Goal: Task Accomplishment & Management: Use online tool/utility

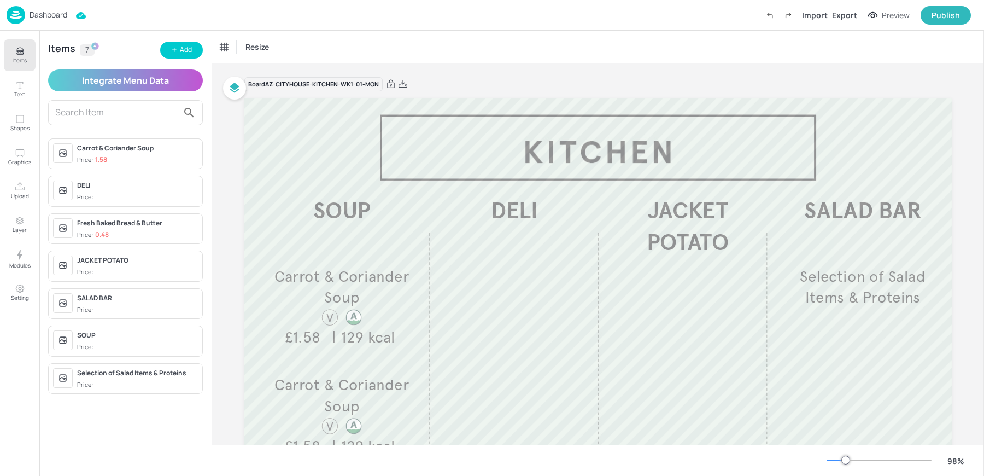
click at [30, 11] on p "Dashboard" at bounding box center [49, 15] width 38 height 8
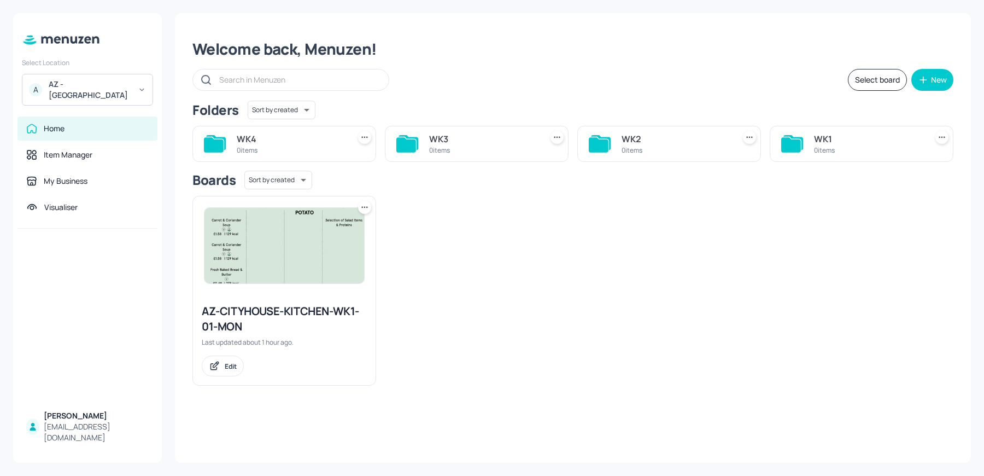
click at [92, 90] on div "AZ - [GEOGRAPHIC_DATA]" at bounding box center [90, 90] width 83 height 22
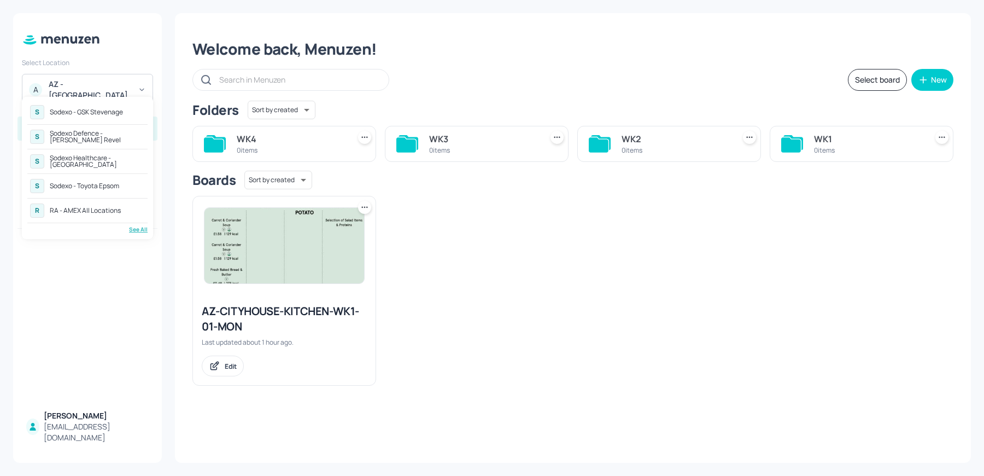
click at [134, 227] on div "See All" at bounding box center [87, 229] width 120 height 8
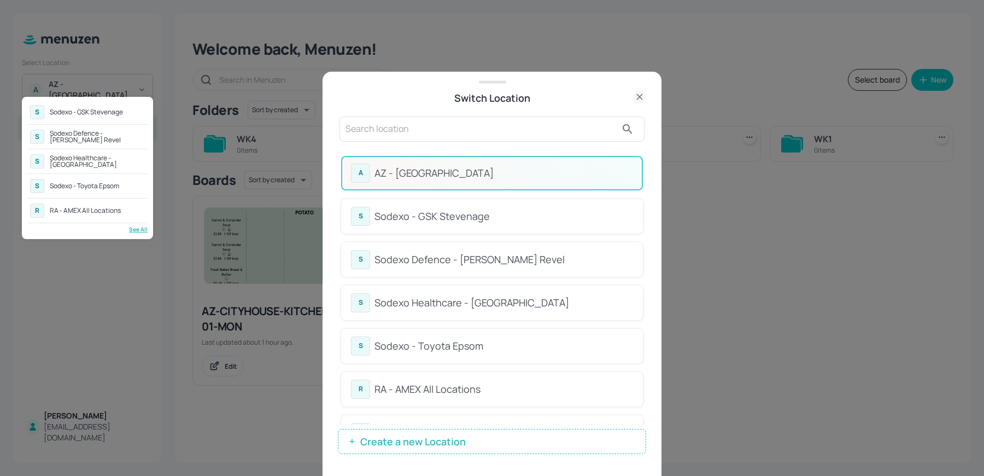
click at [465, 118] on div at bounding box center [492, 238] width 984 height 476
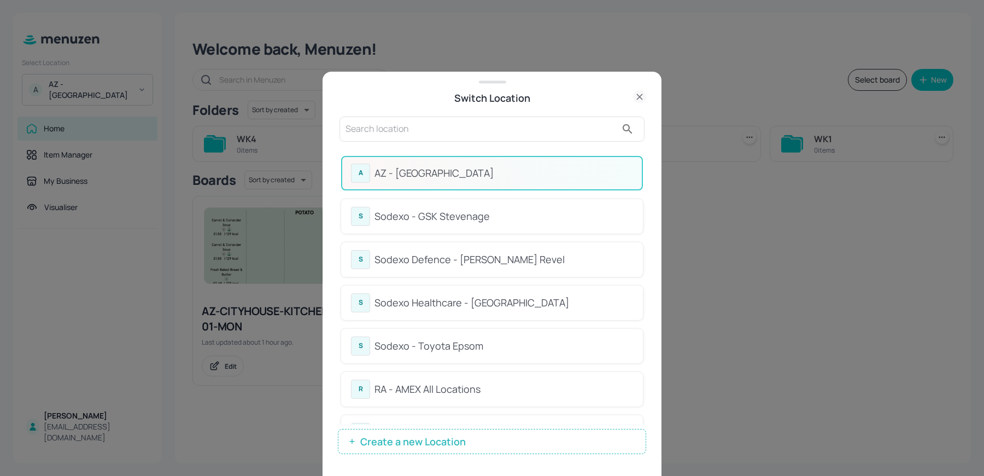
click at [416, 128] on input "text" at bounding box center [480, 128] width 271 height 17
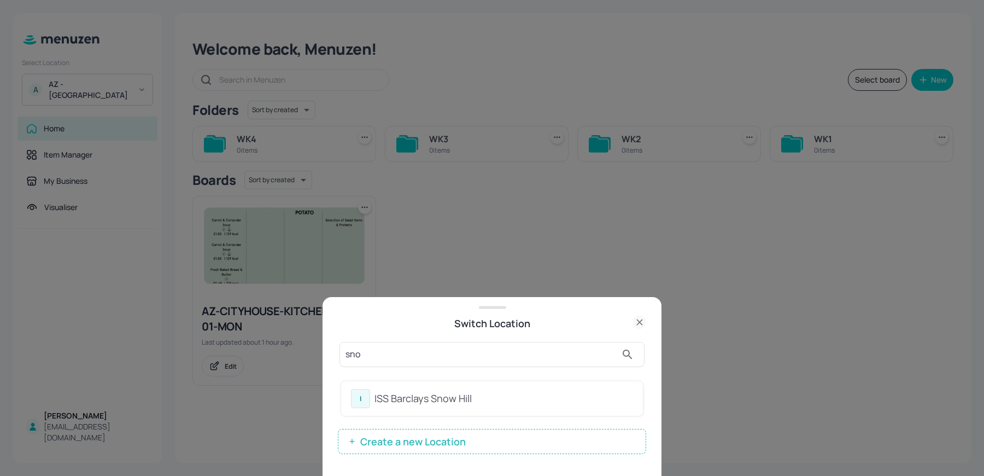
type input "sno"
click at [377, 392] on div "ISS Barclays Snow Hill" at bounding box center [503, 398] width 259 height 15
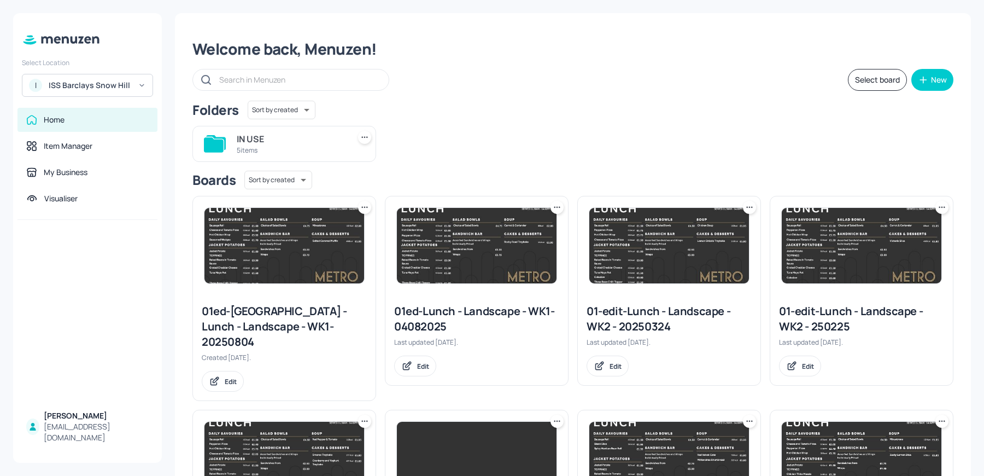
click at [276, 148] on div "5 items" at bounding box center [291, 149] width 108 height 9
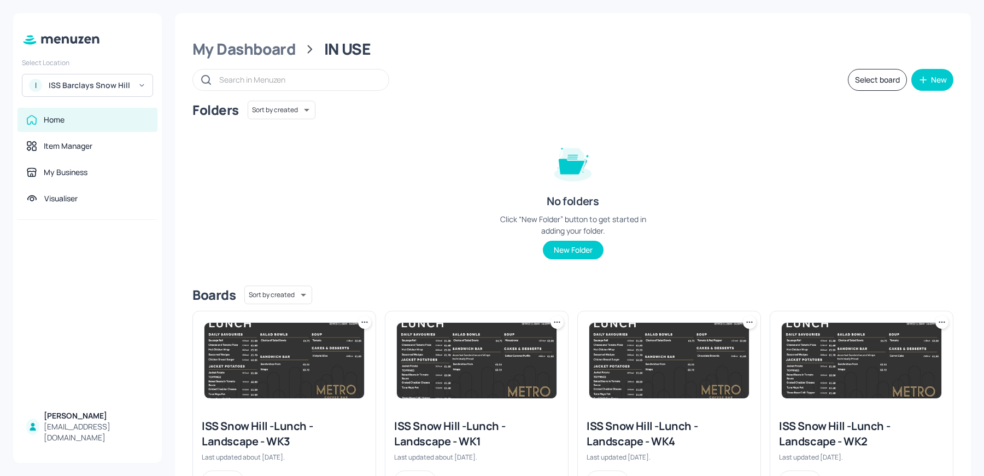
click at [657, 442] on div "ISS Snow Hill -Lunch - Landscape - WK4" at bounding box center [669, 433] width 165 height 31
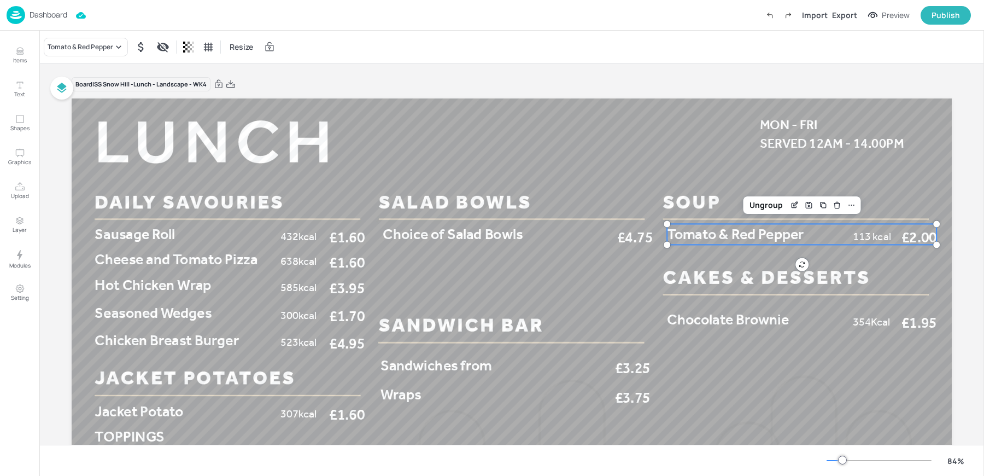
click at [699, 230] on span "Tomato & Red Pepper" at bounding box center [735, 233] width 137 height 17
click at [83, 40] on div "Tomato & Red Pepper" at bounding box center [86, 47] width 84 height 19
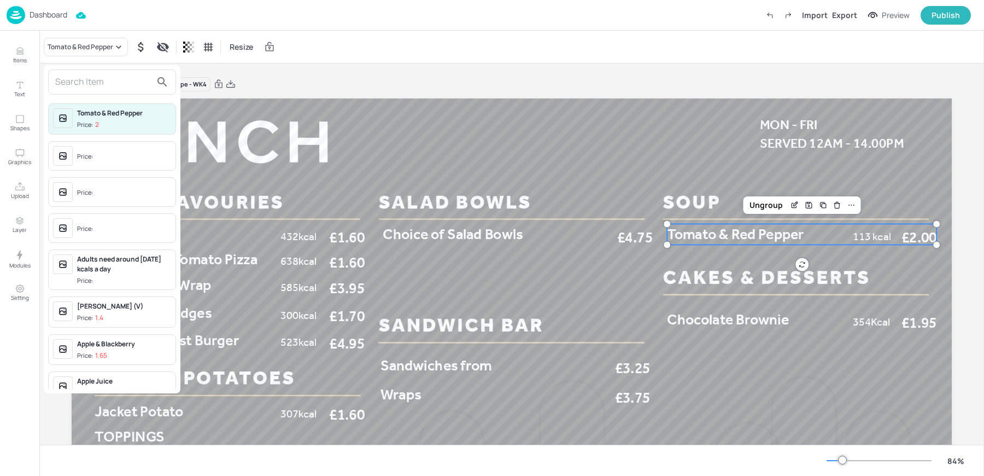
click at [83, 92] on div at bounding box center [112, 81] width 128 height 25
click at [78, 87] on input "text" at bounding box center [103, 81] width 96 height 17
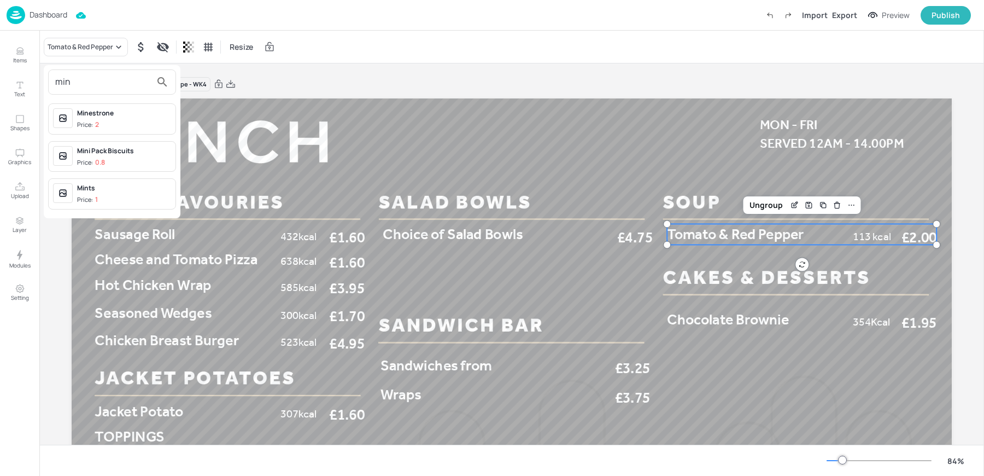
type input "min"
click at [99, 112] on div "Minestrone" at bounding box center [124, 113] width 94 height 10
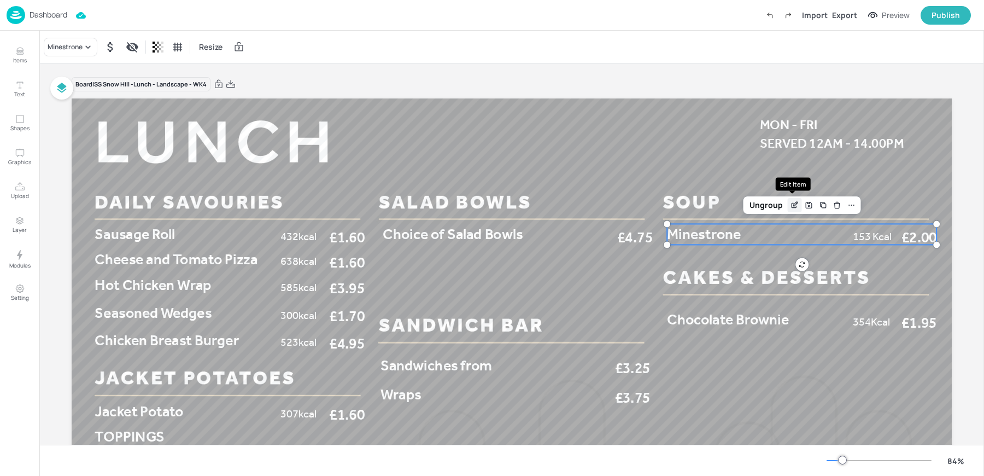
click at [793, 203] on icon "Edit Item" at bounding box center [795, 204] width 4 height 4
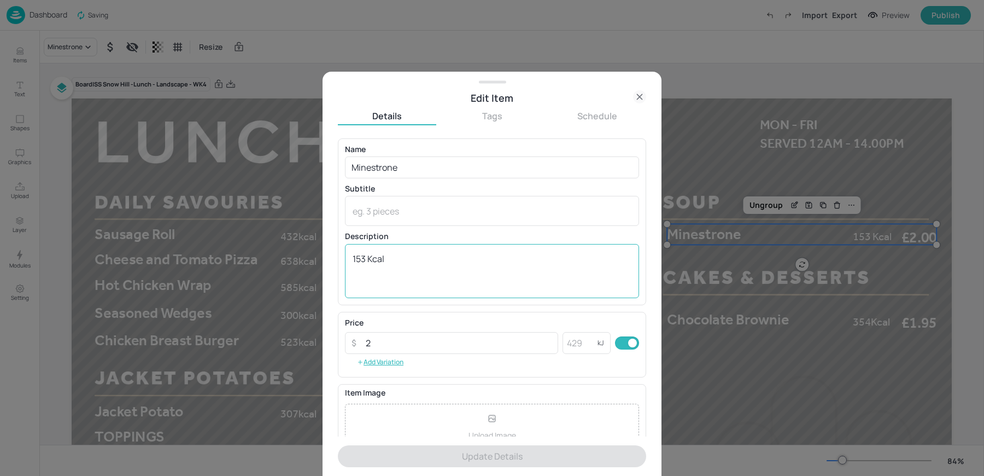
click at [365, 256] on textarea "153 Kcal" at bounding box center [492, 271] width 279 height 36
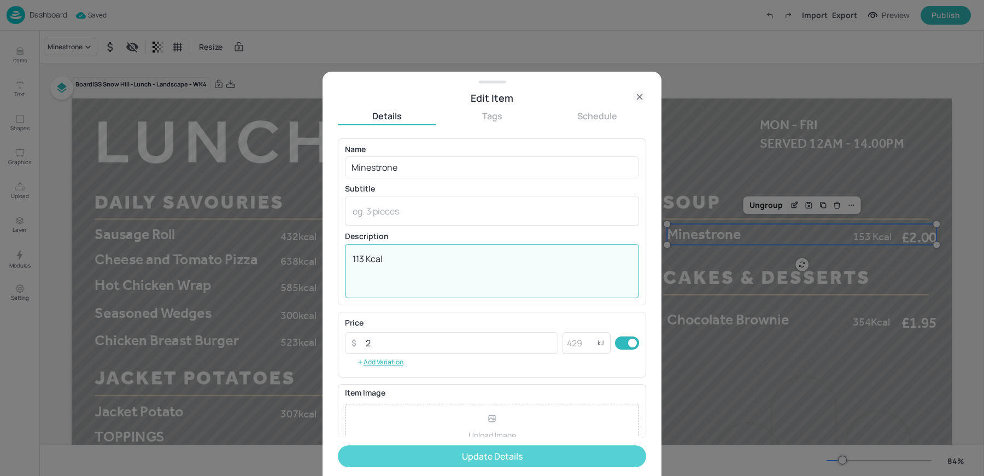
type textarea "113 Kcal"
click at [510, 460] on button "Update Details" at bounding box center [492, 456] width 308 height 22
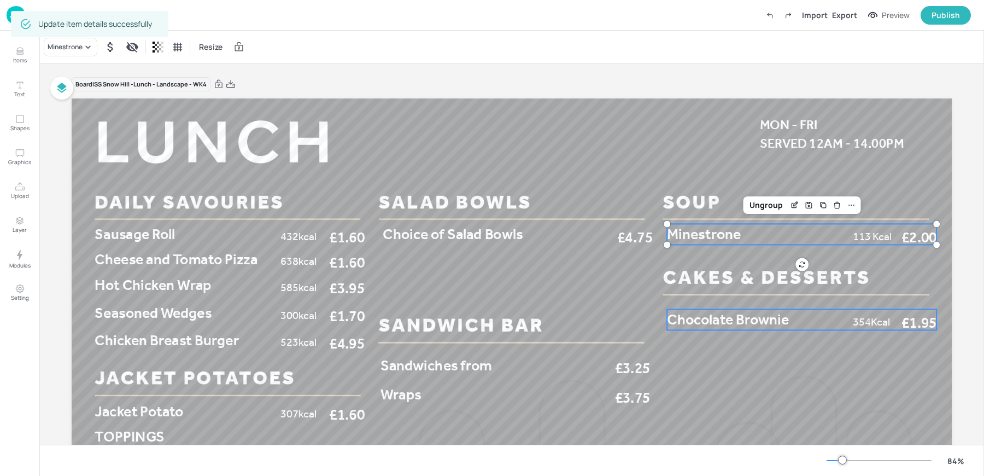
click at [689, 321] on span "Chocolate Brownie" at bounding box center [728, 318] width 122 height 17
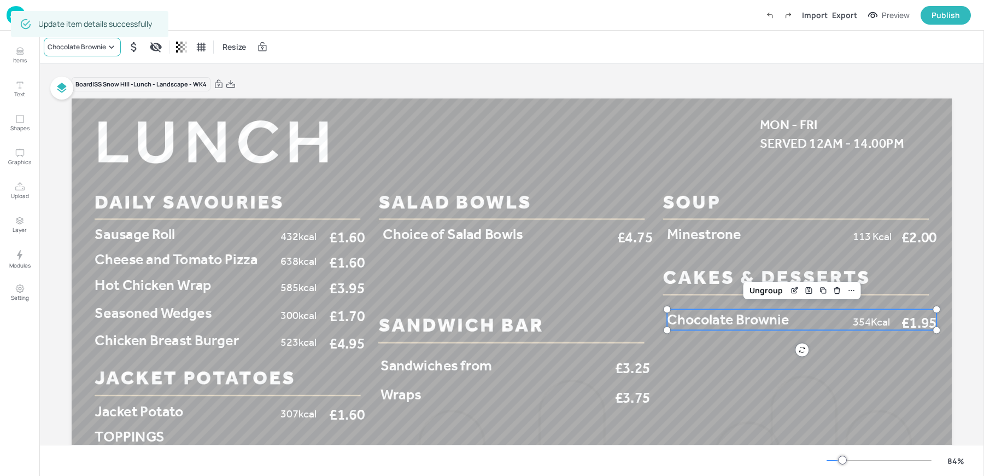
click at [93, 50] on div "Chocolate Brownie" at bounding box center [77, 47] width 58 height 10
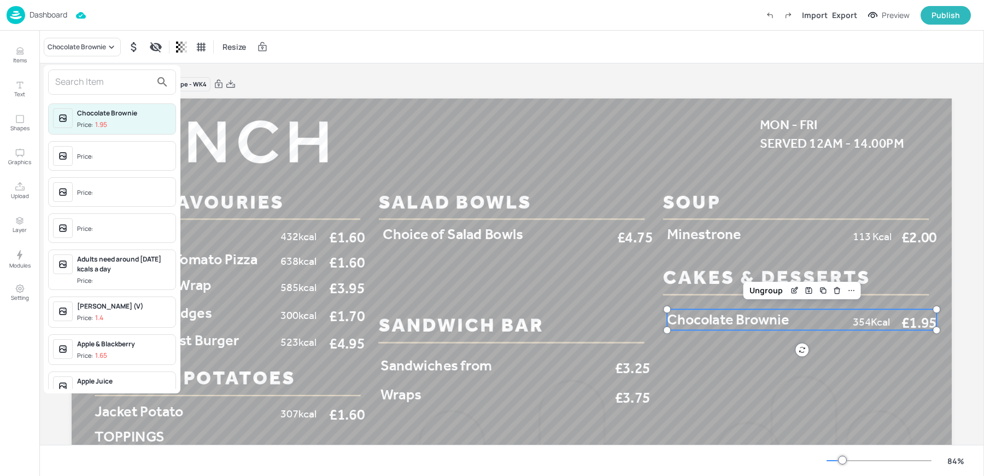
click at [92, 83] on input "text" at bounding box center [103, 81] width 96 height 17
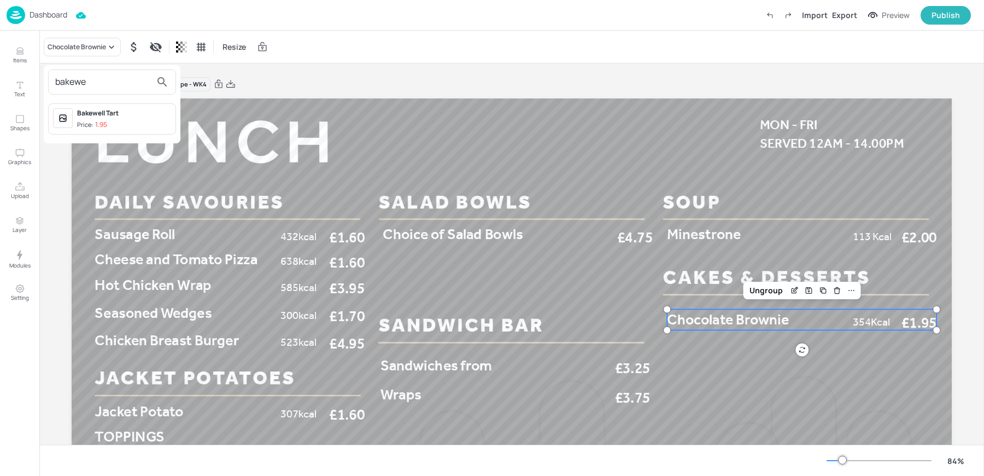
type input "bakewe"
click at [105, 122] on p "1.95" at bounding box center [101, 125] width 12 height 8
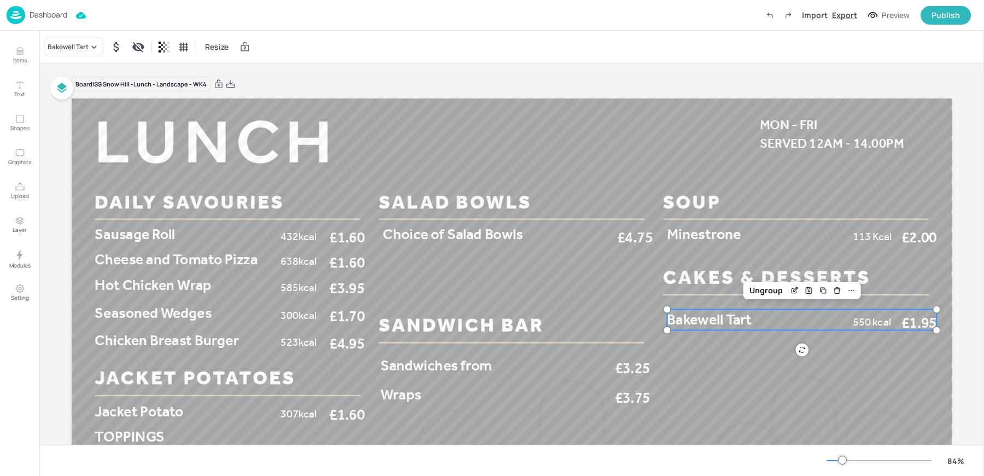
click at [838, 15] on div "Export" at bounding box center [844, 14] width 25 height 11
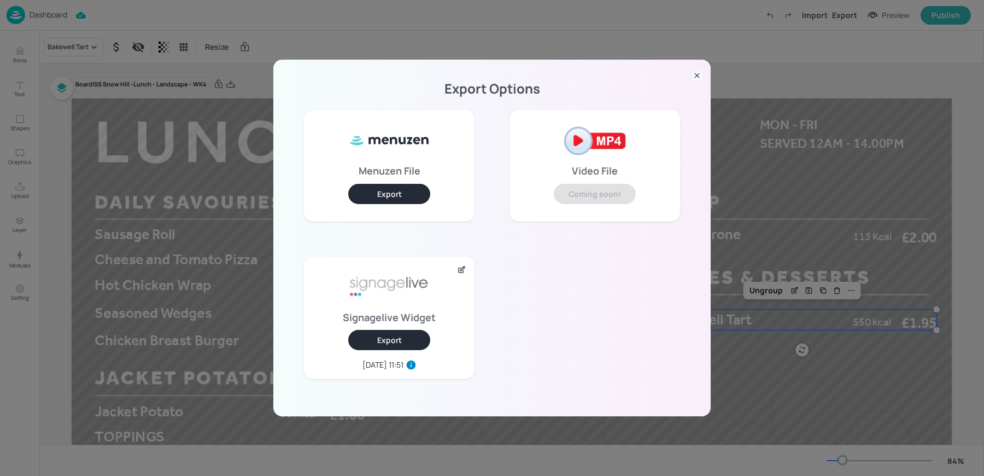
click at [392, 338] on button "Export" at bounding box center [389, 340] width 82 height 20
